Goal: Find contact information: Find contact information

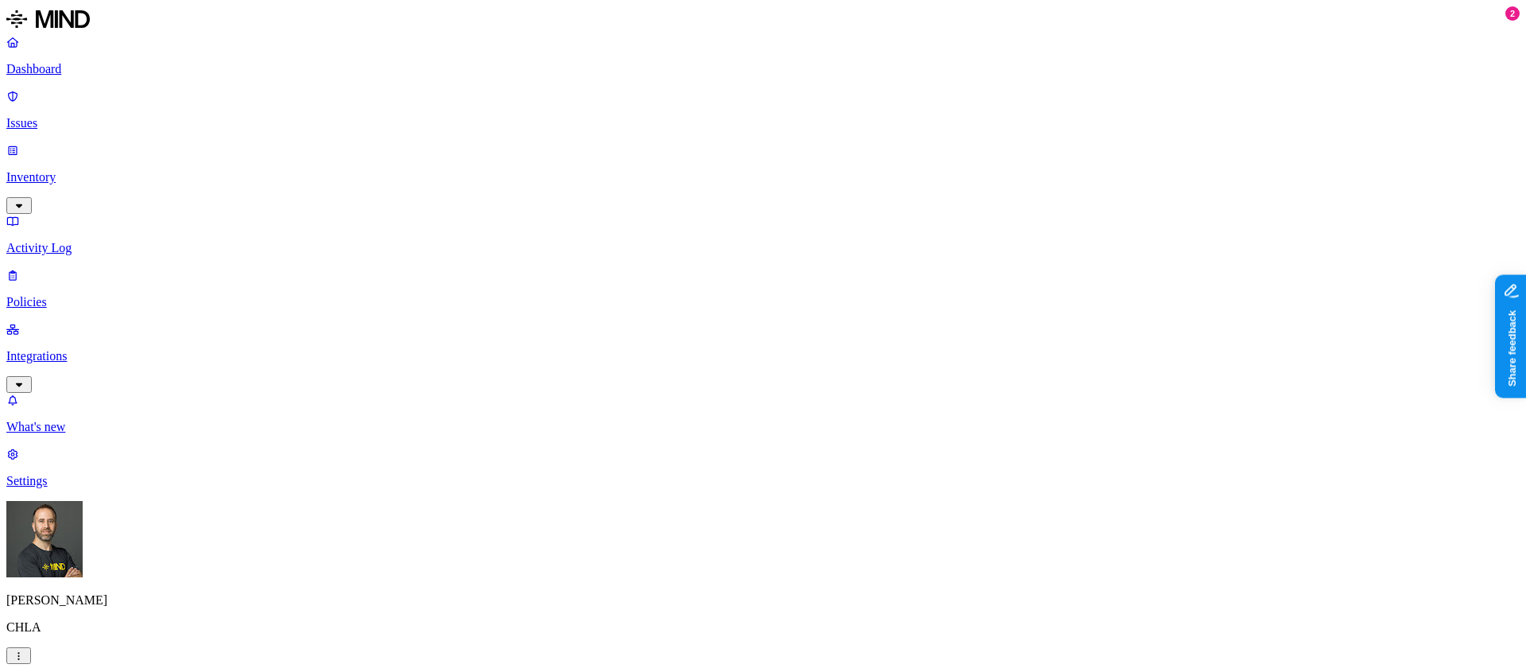
click at [153, 649] on html "Dashboard Issues Inventory Activity Log Policies Integrations What's new 2 Sett…" at bounding box center [763, 493] width 1526 height 986
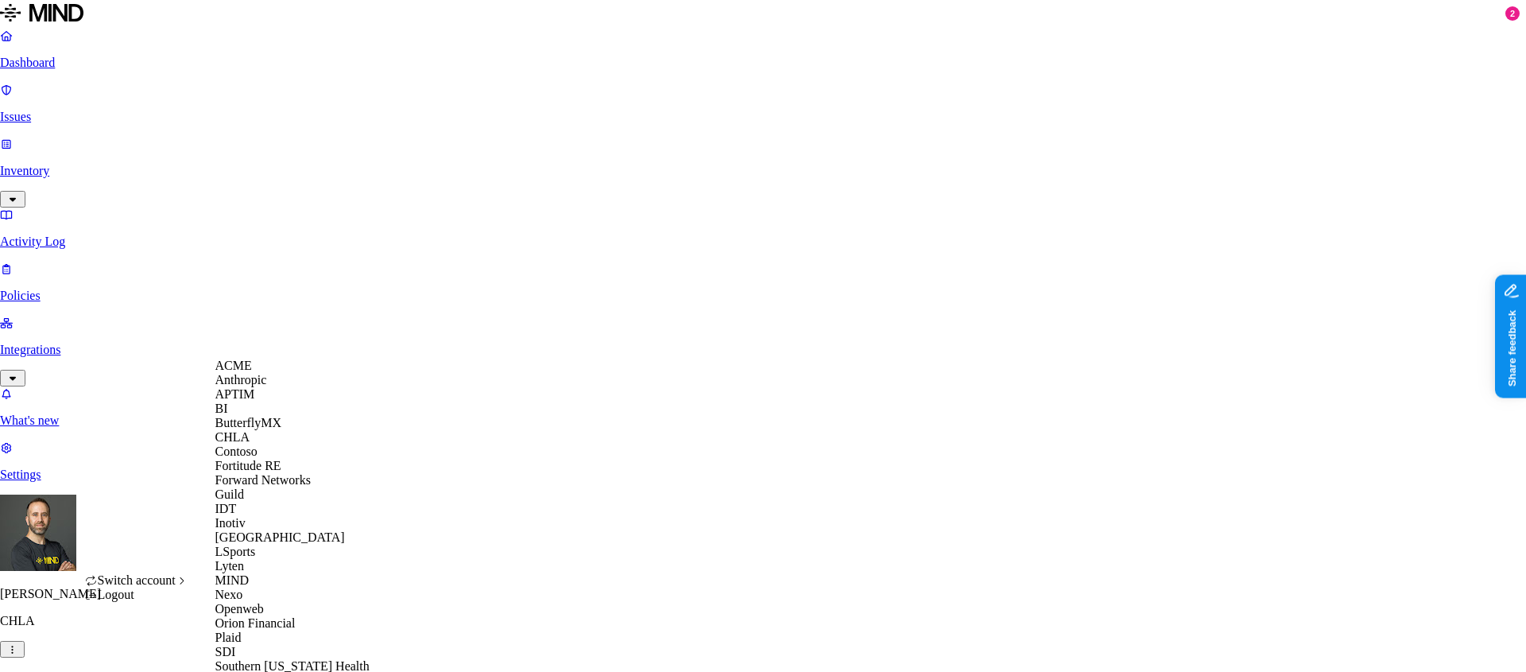
scroll to position [531, 0]
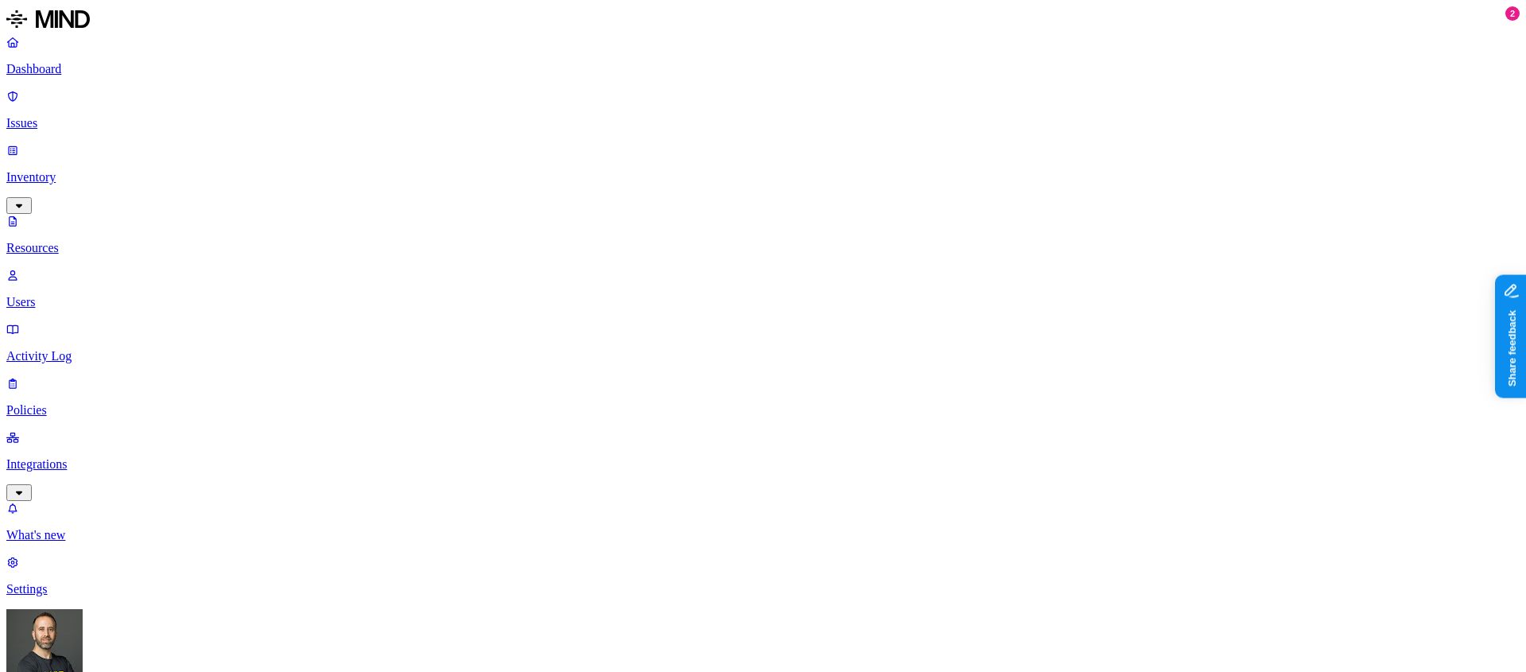
click at [91, 295] on p "Users" at bounding box center [763, 302] width 1514 height 14
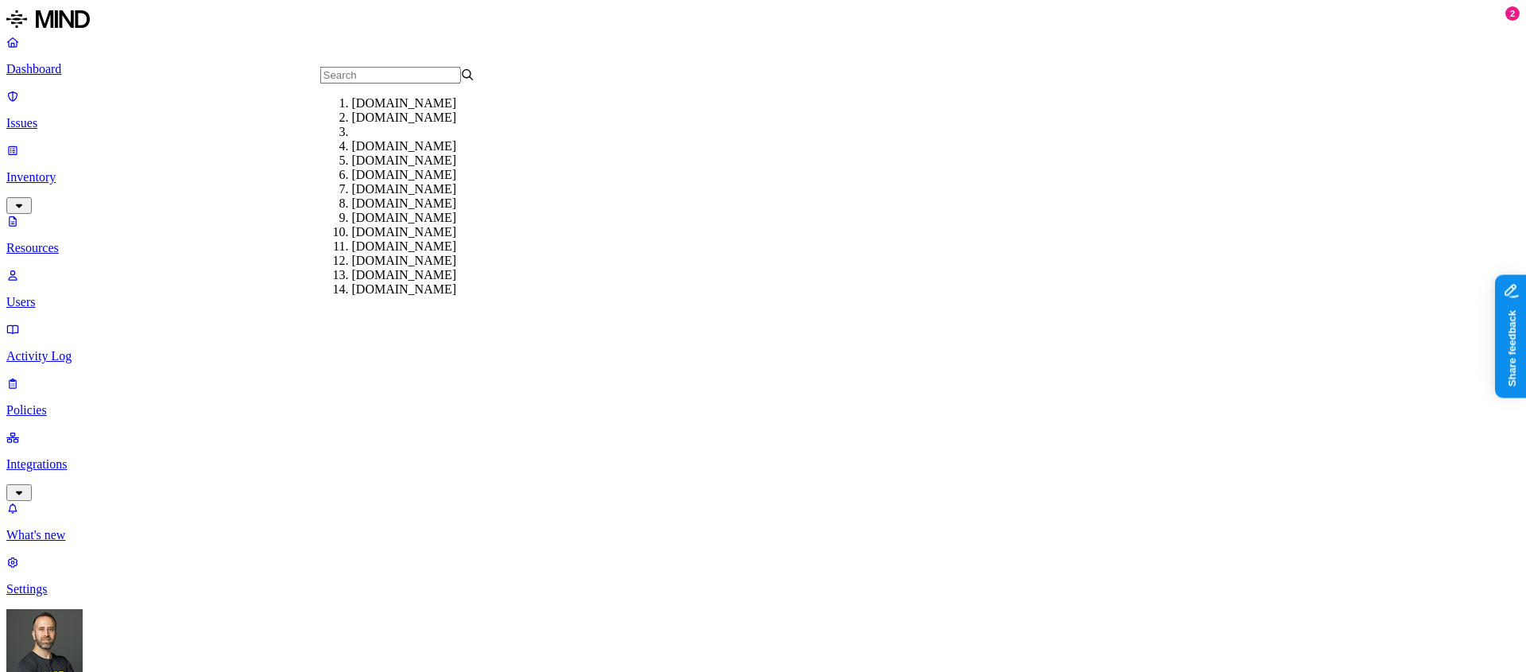
click at [372, 110] on div "[DOMAIN_NAME]" at bounding box center [429, 103] width 155 height 14
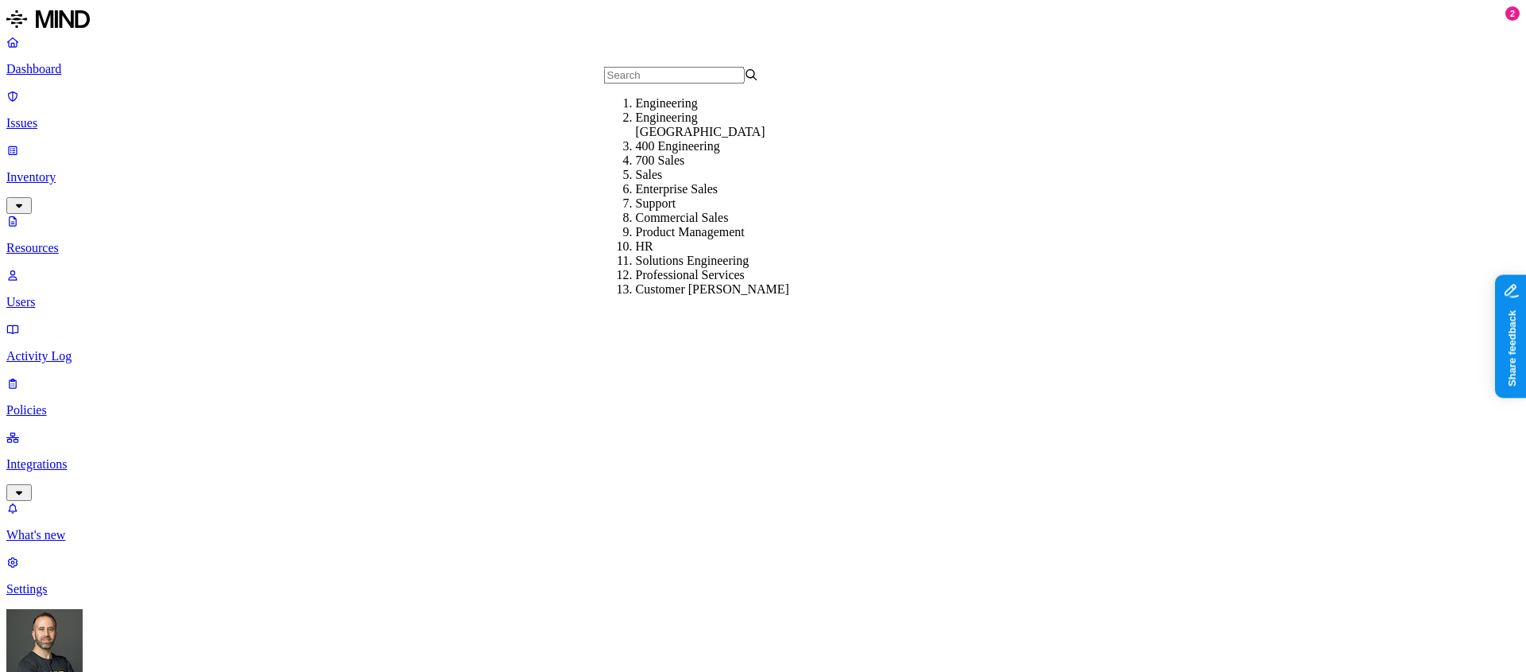
click at [661, 110] on div "Engineering" at bounding box center [713, 103] width 155 height 14
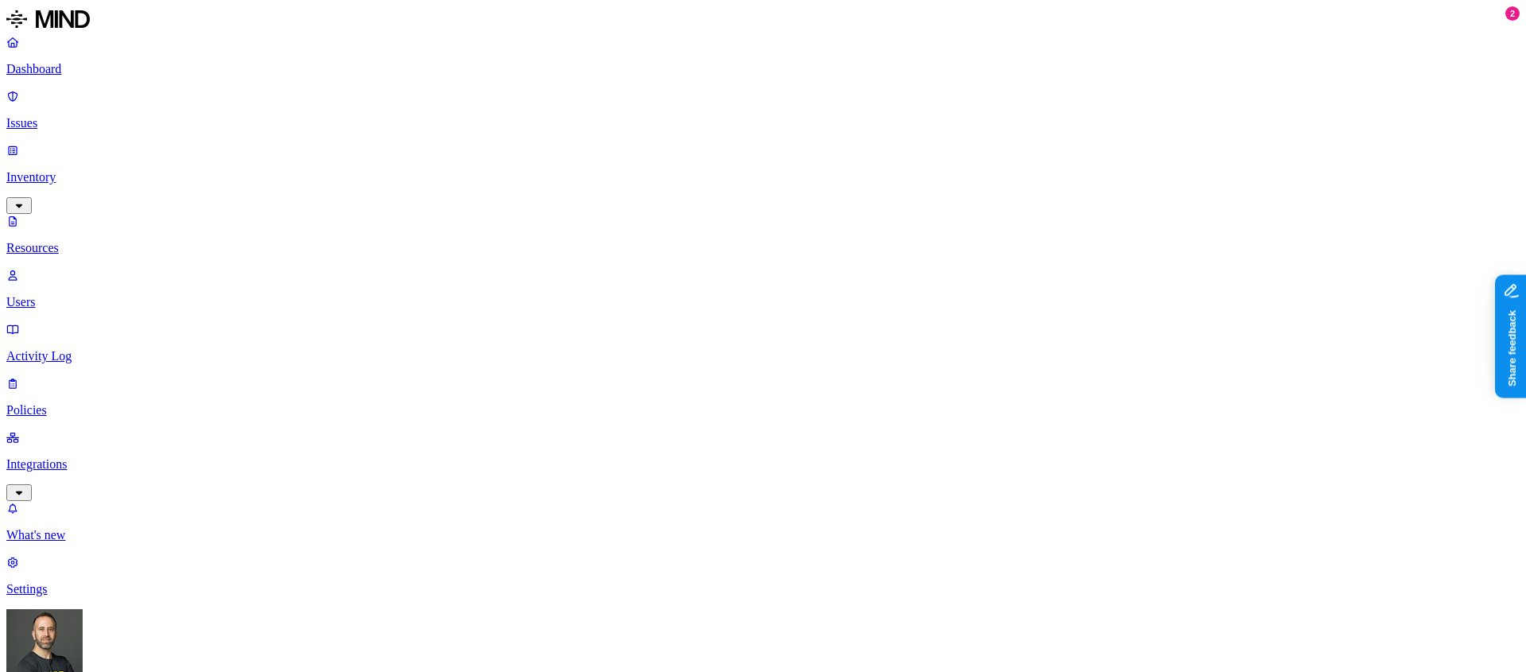
copy h3 "[EMAIL_ADDRESS][DOMAIN_NAME]"
